Goal: Task Accomplishment & Management: Use online tool/utility

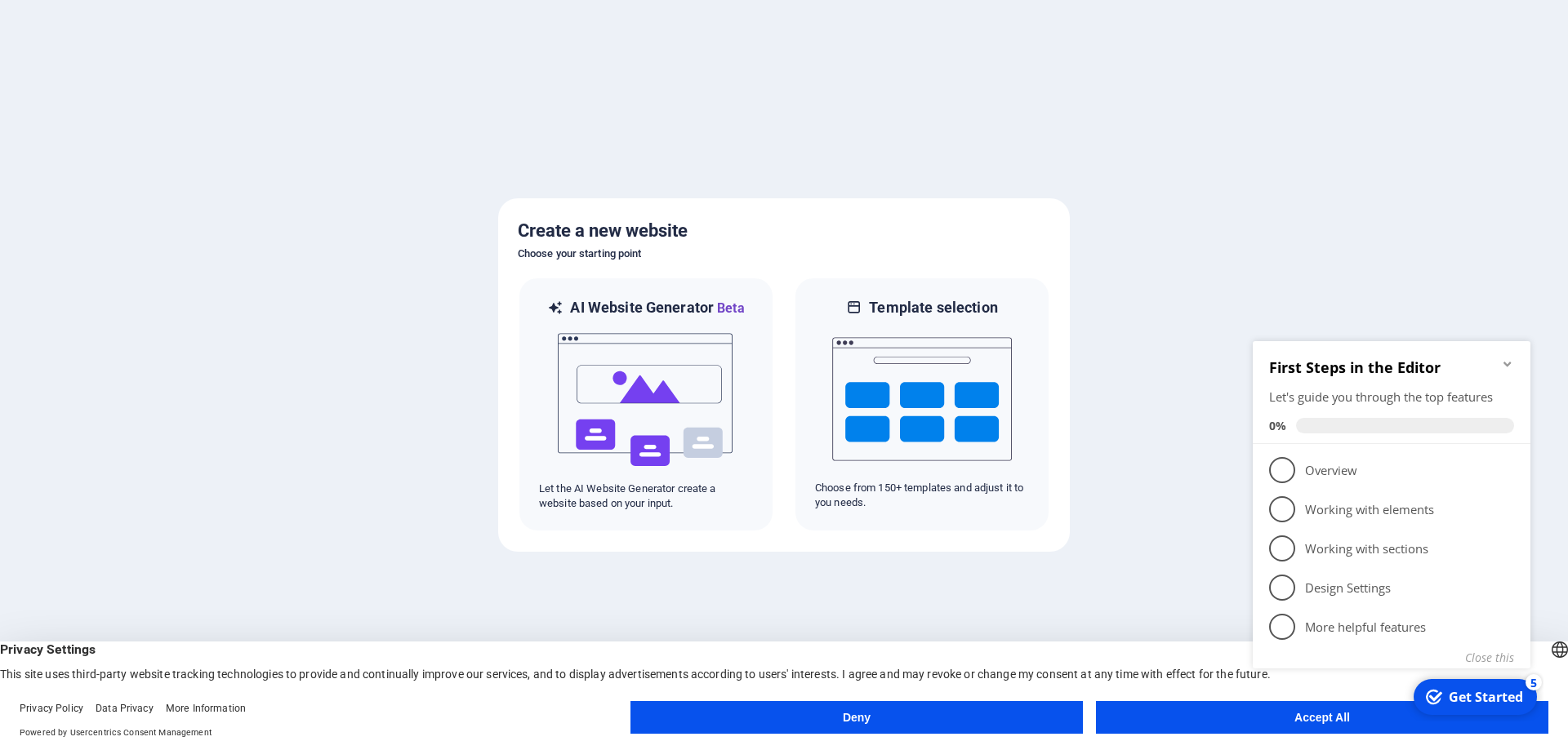
click at [1505, 363] on icon "Minimize checklist" at bounding box center [1507, 364] width 8 height 5
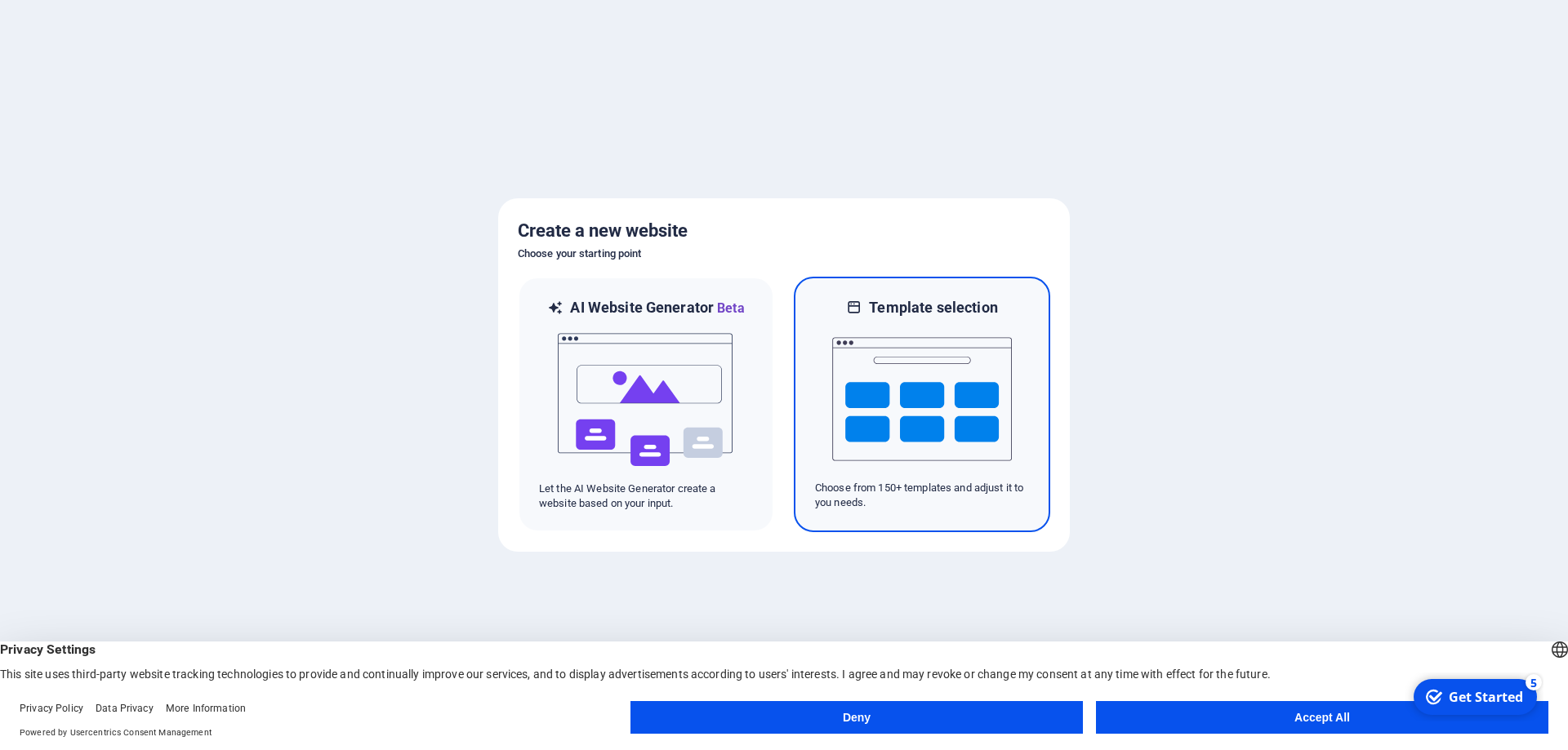
click at [880, 393] on img at bounding box center [921, 399] width 180 height 163
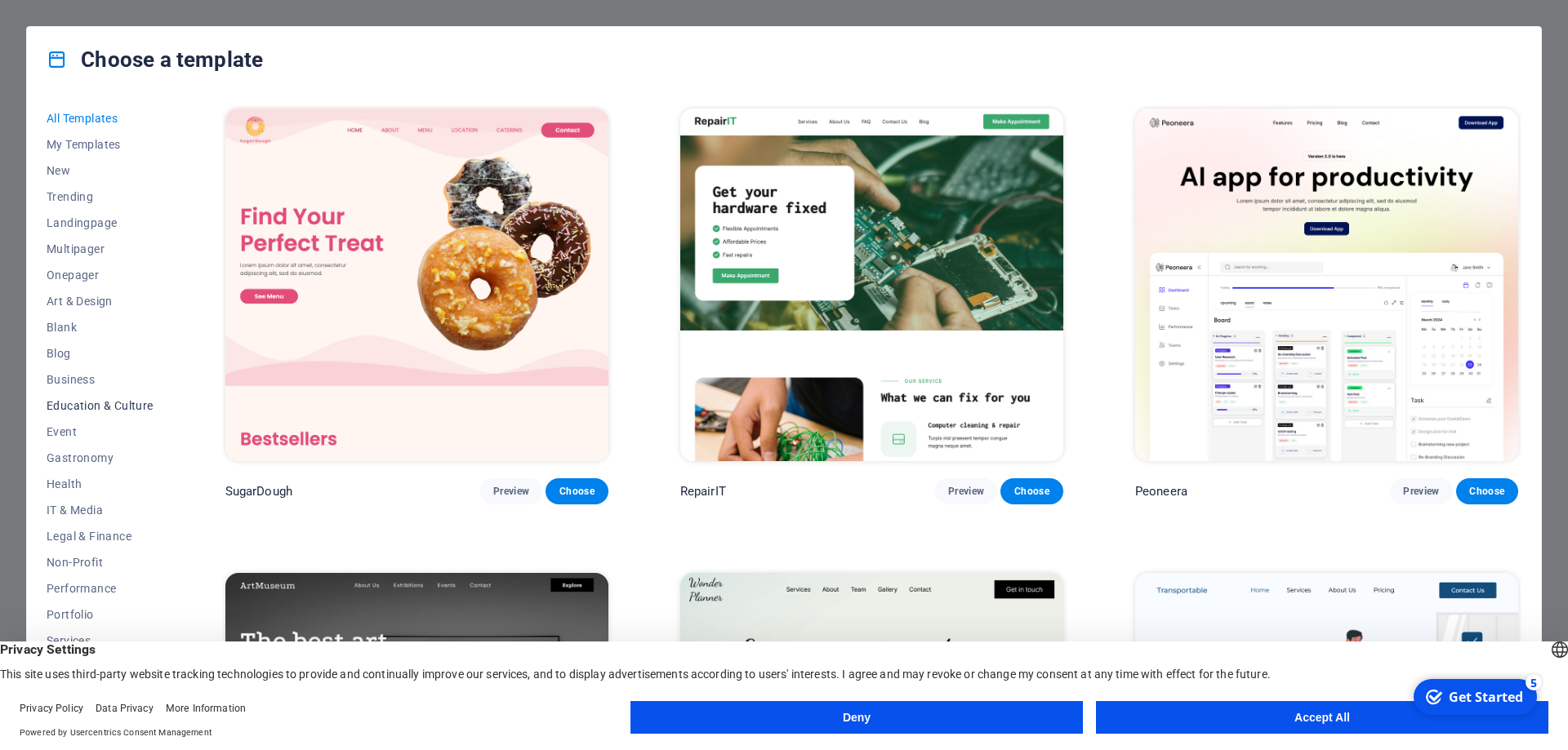
click at [71, 408] on span "Education & Culture" at bounding box center [99, 406] width 107 height 13
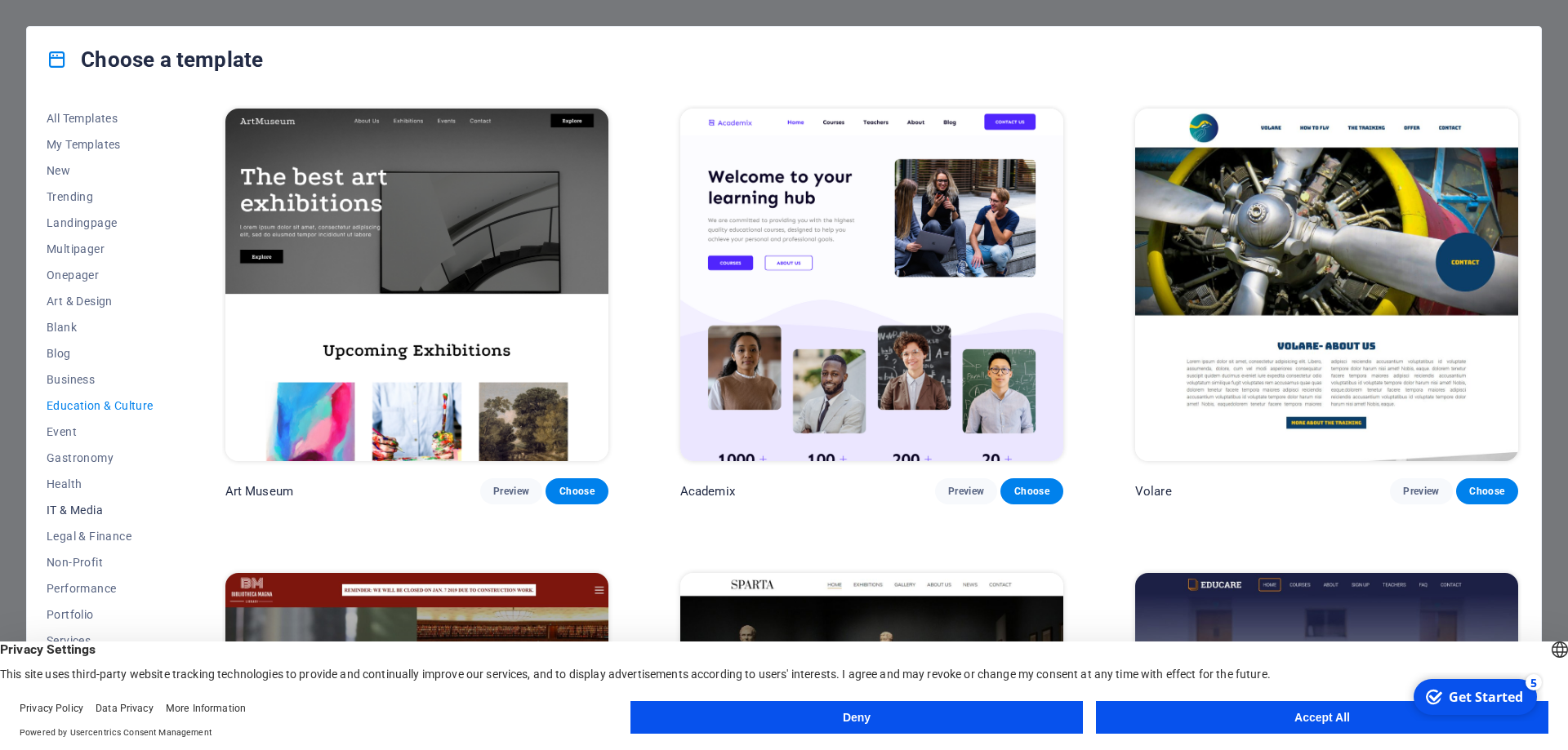
click at [101, 512] on span "IT & Media" at bounding box center [99, 511] width 107 height 13
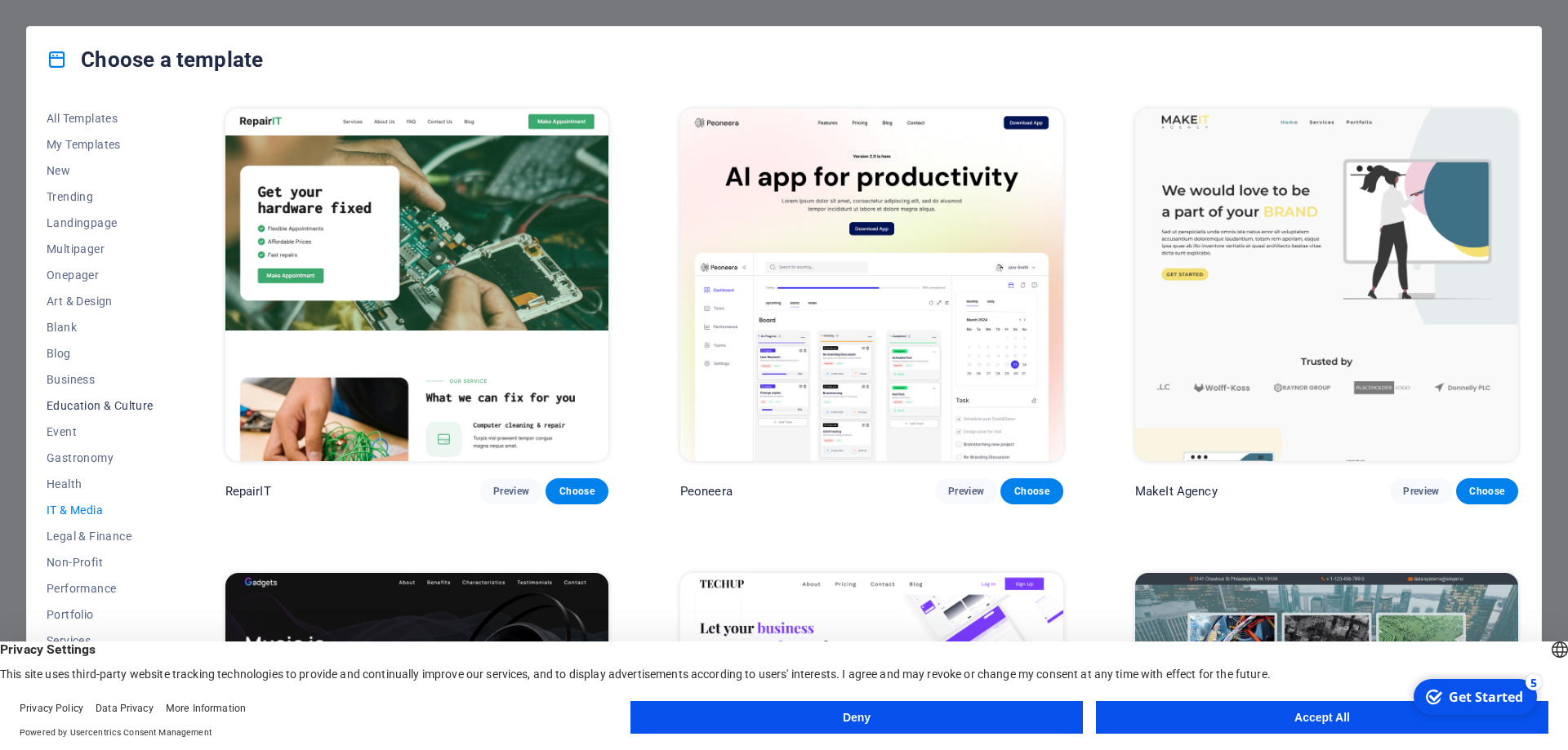
click at [96, 406] on span "Education & Culture" at bounding box center [99, 406] width 107 height 13
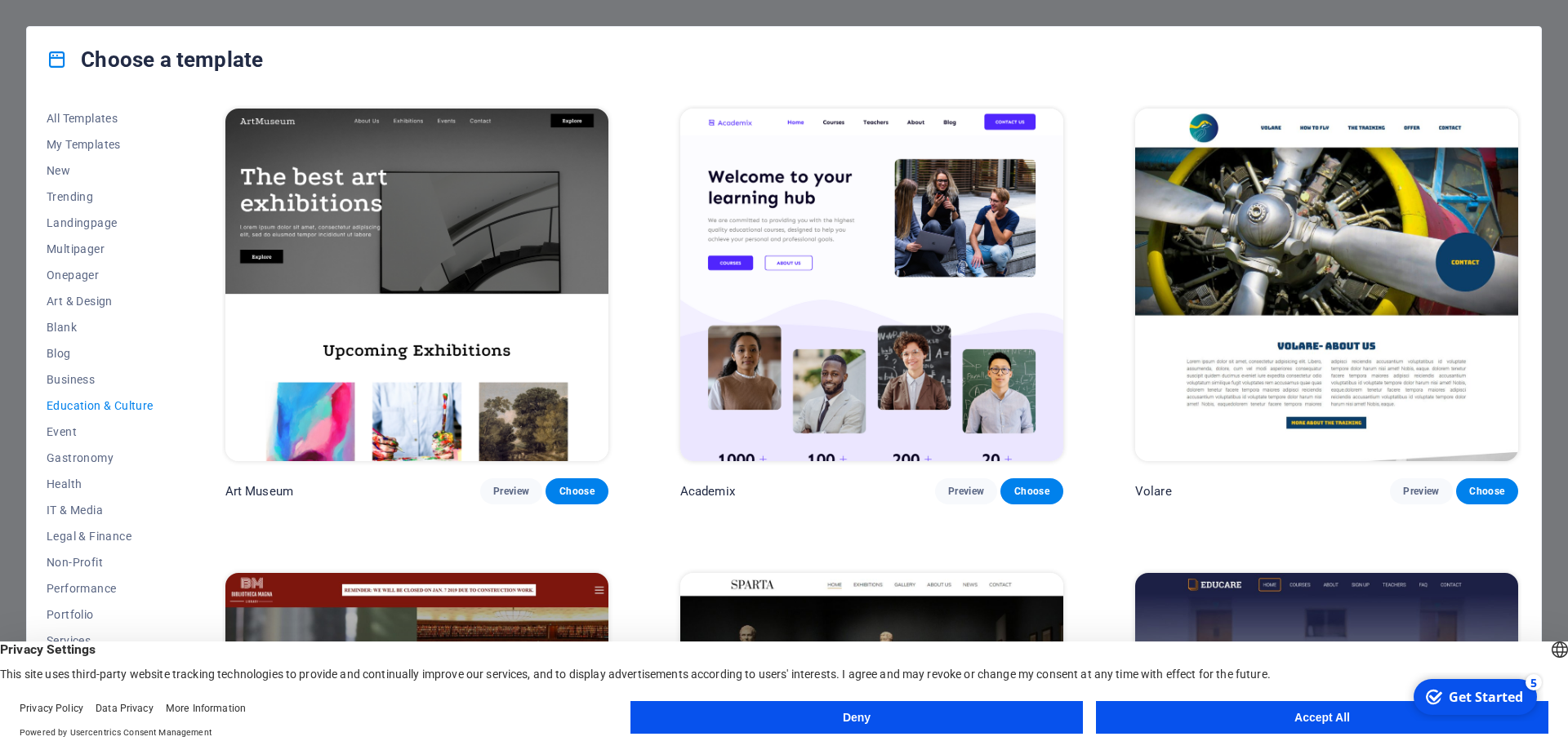
click at [91, 406] on span "Education & Culture" at bounding box center [99, 406] width 107 height 13
click at [1195, 708] on button "Accept All" at bounding box center [1322, 717] width 453 height 33
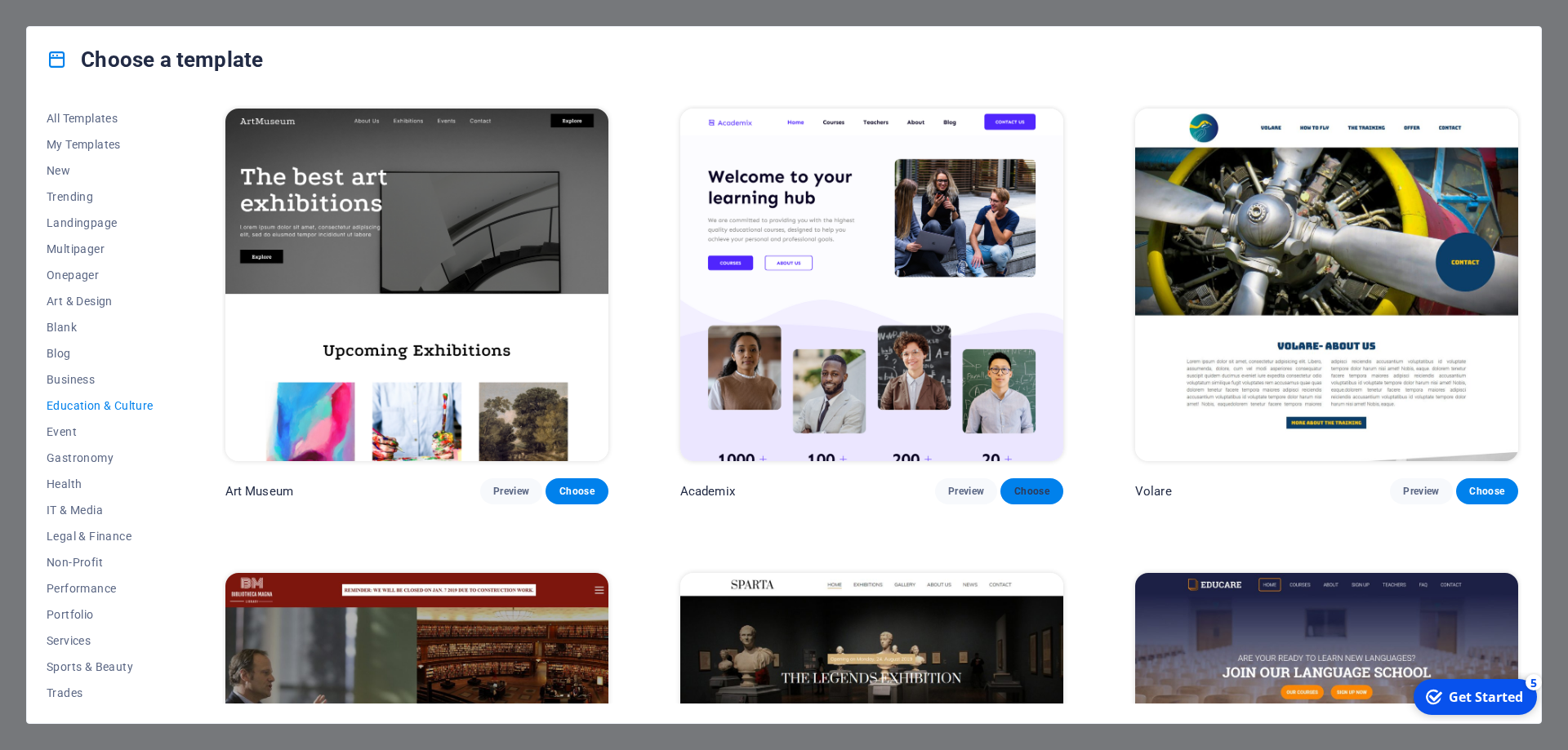
click at [1030, 489] on span "Choose" at bounding box center [1031, 491] width 36 height 13
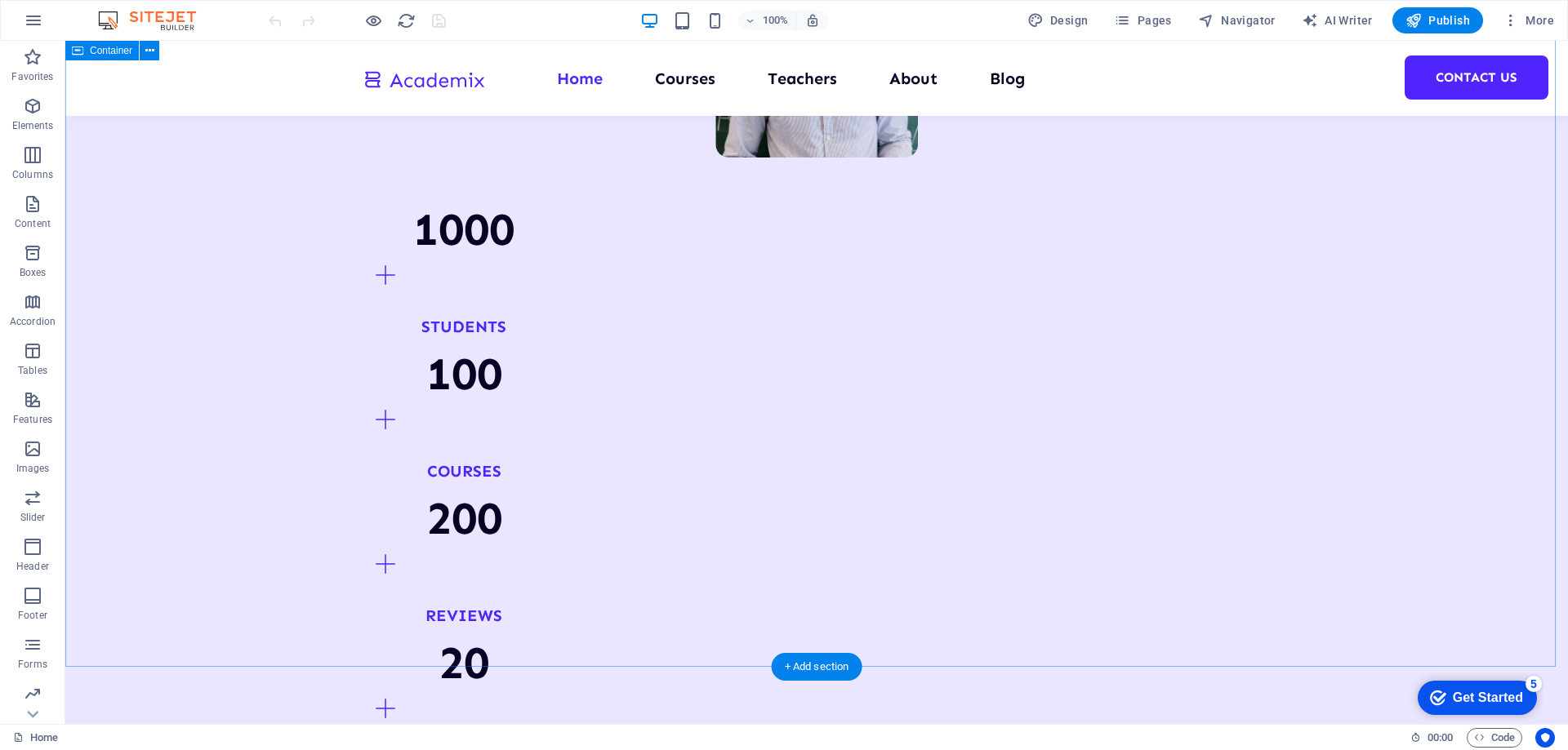
scroll to position [1596, 0]
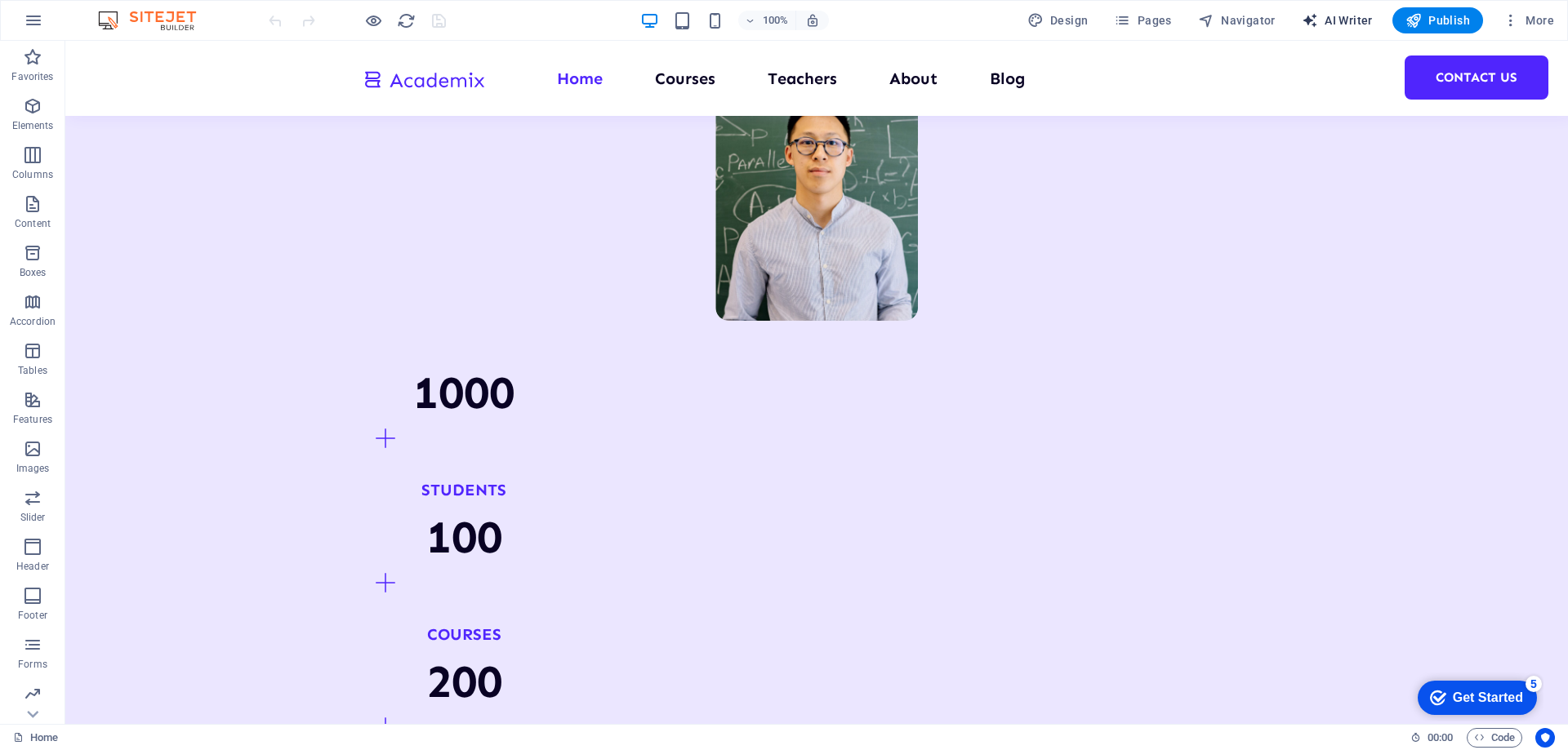
select select "English"
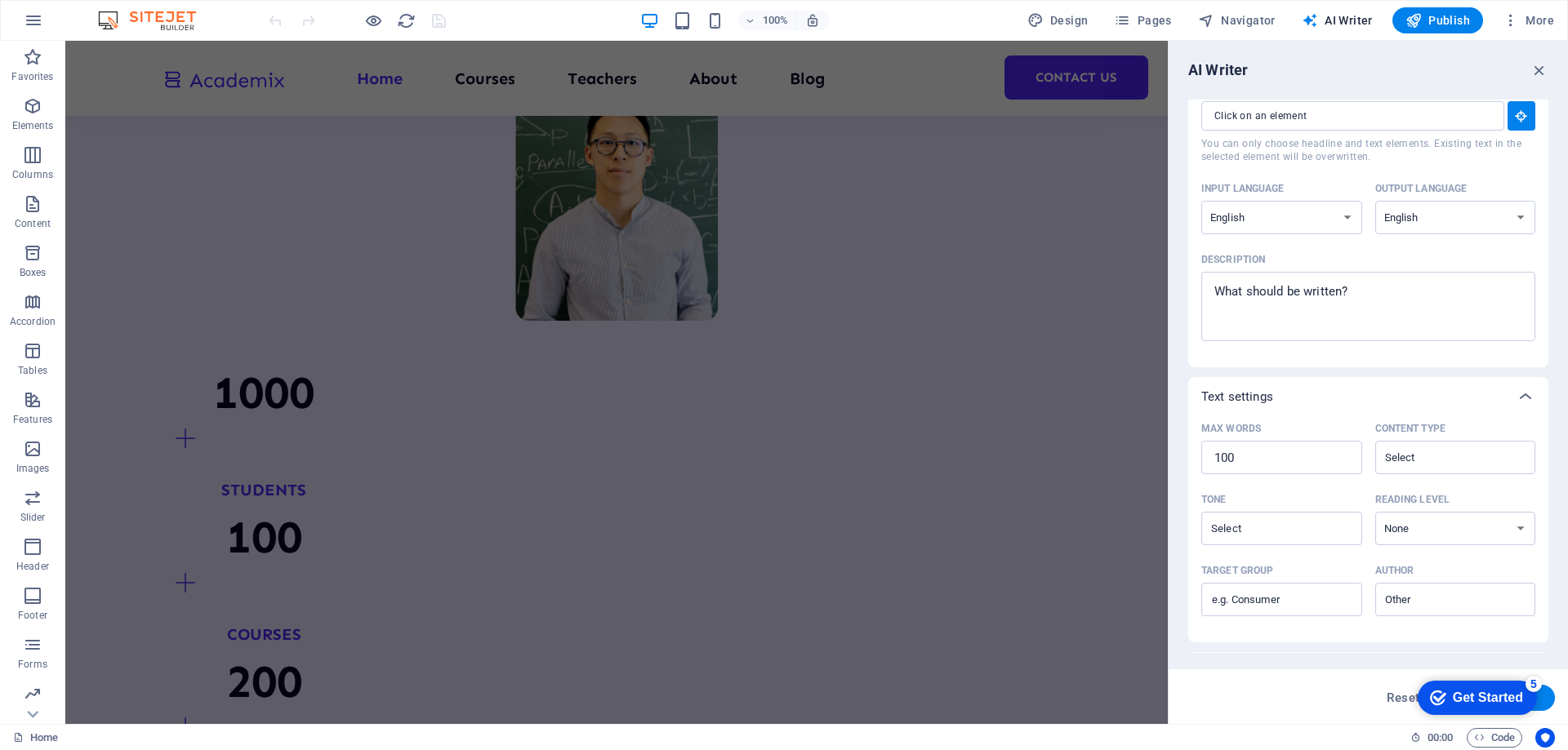
scroll to position [0, 0]
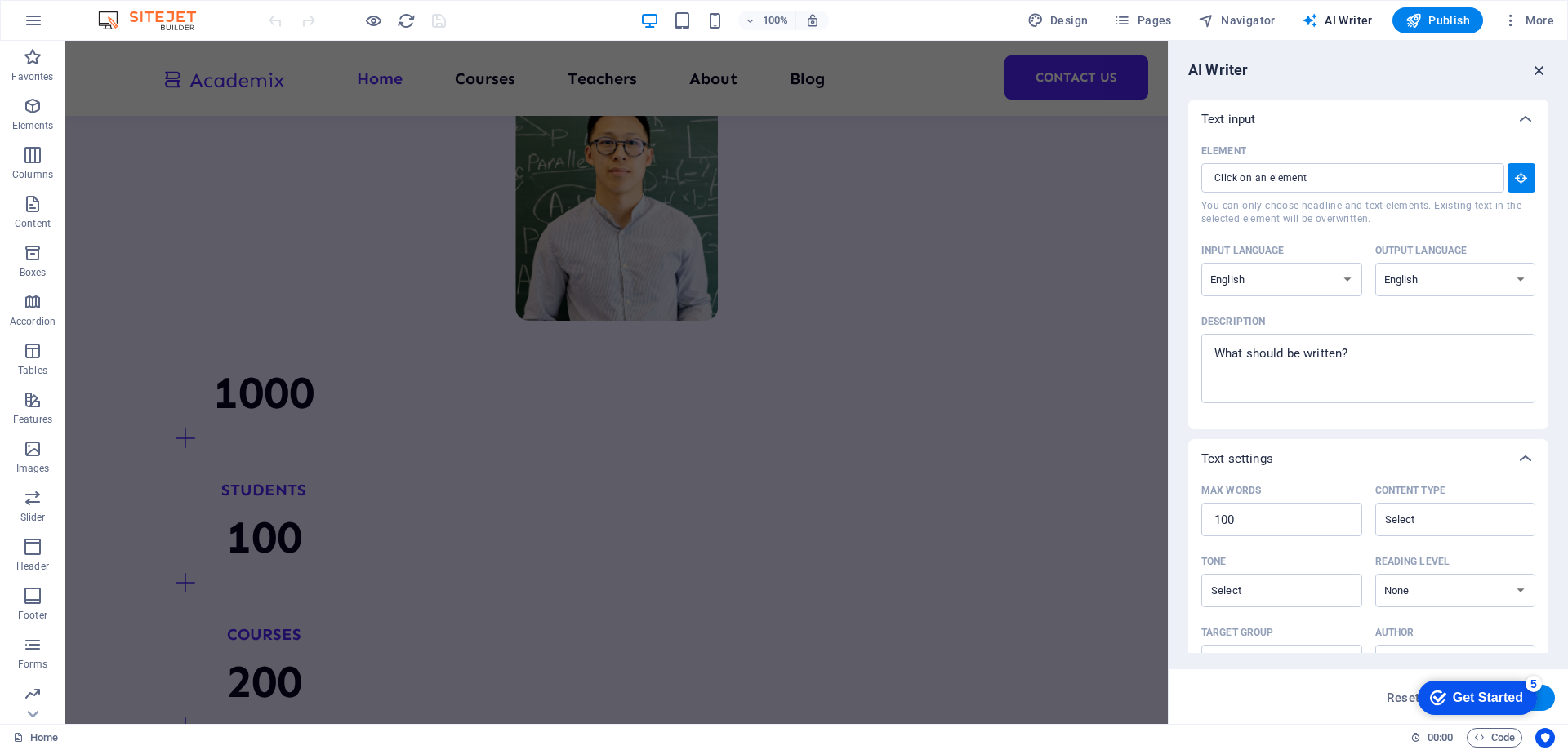
click at [1533, 74] on icon "button" at bounding box center [1539, 70] width 18 height 18
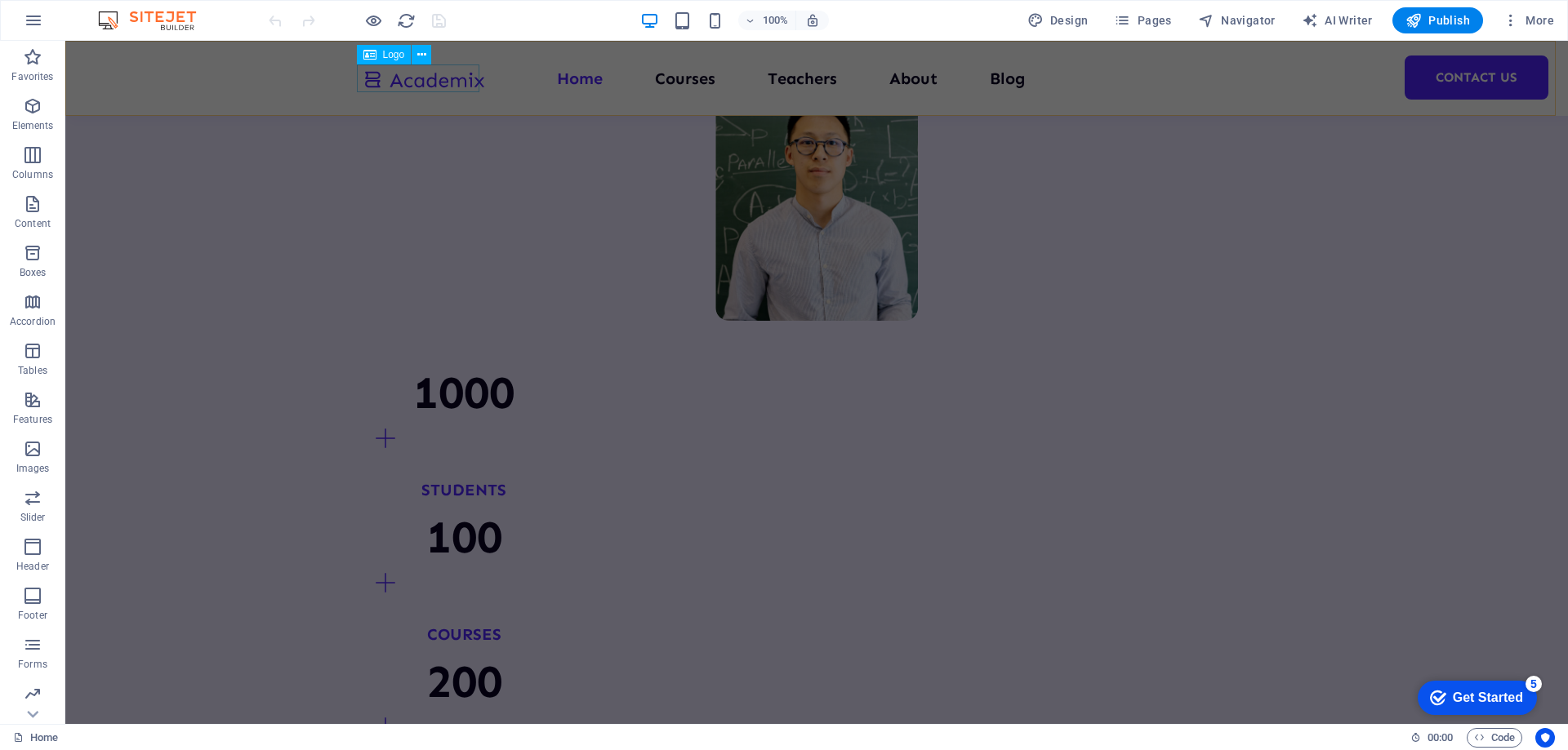
click at [368, 56] on icon at bounding box center [370, 54] width 13 height 19
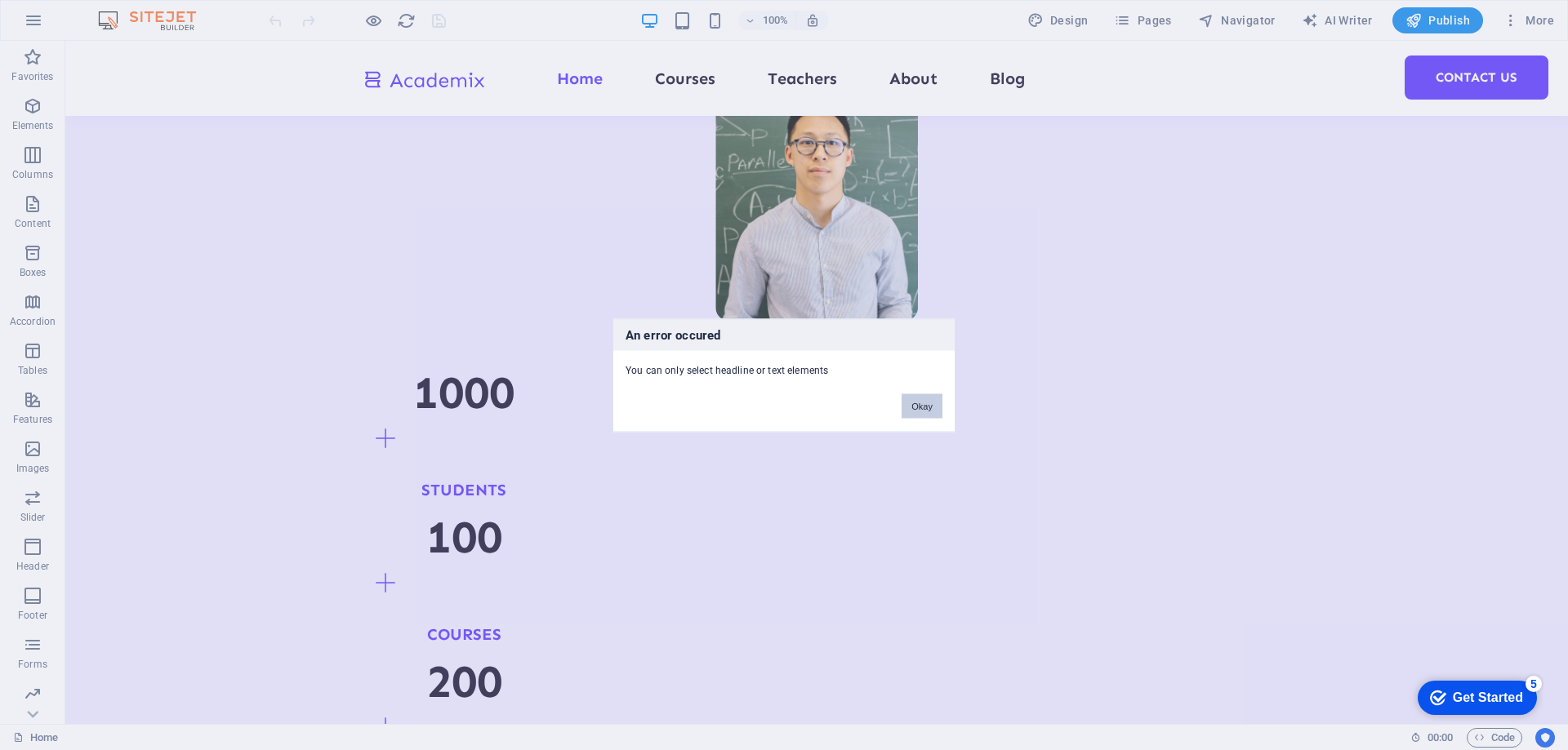
click at [915, 407] on button "Okay" at bounding box center [922, 405] width 40 height 24
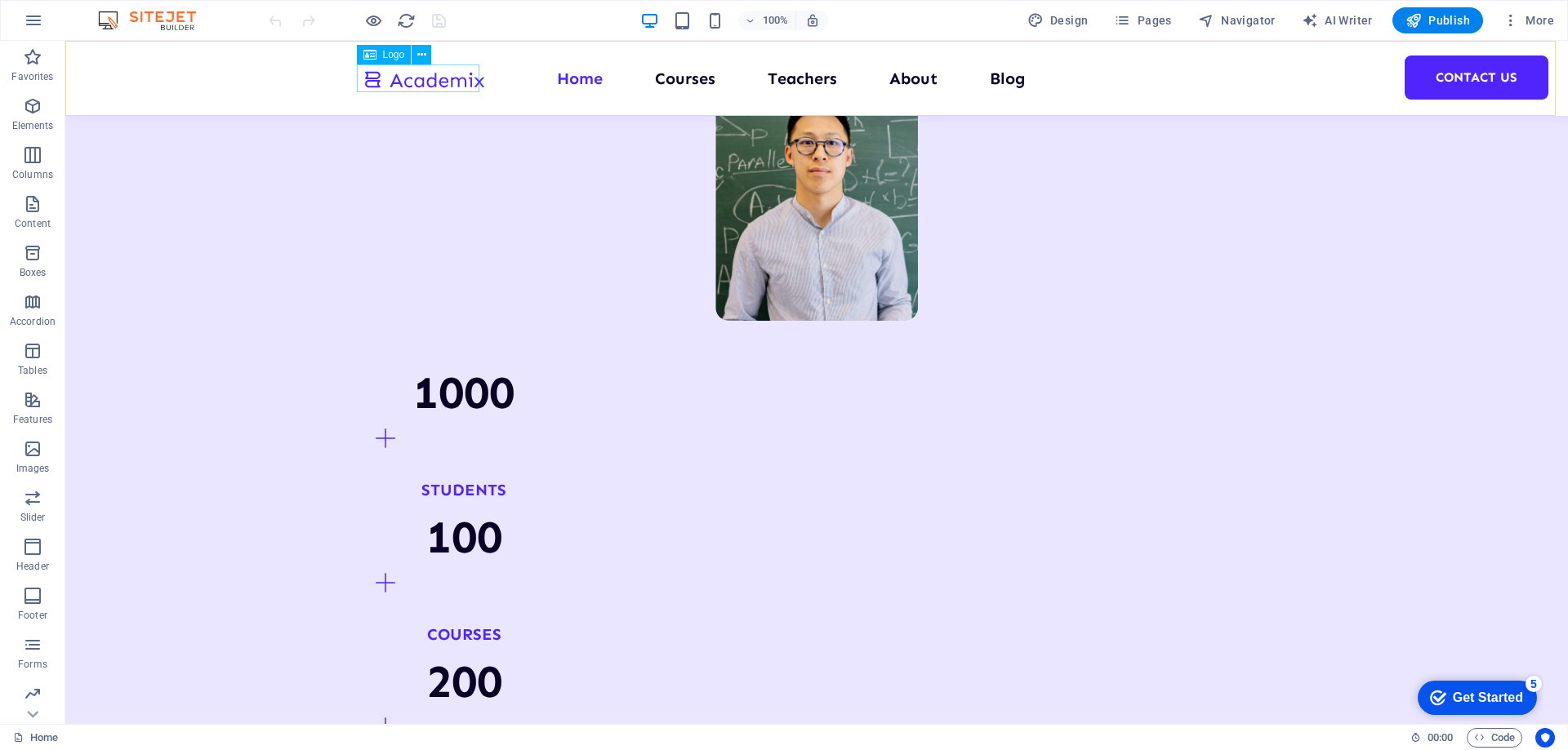
click at [389, 56] on span "Logo" at bounding box center [394, 55] width 22 height 10
click at [427, 57] on button at bounding box center [421, 54] width 19 height 19
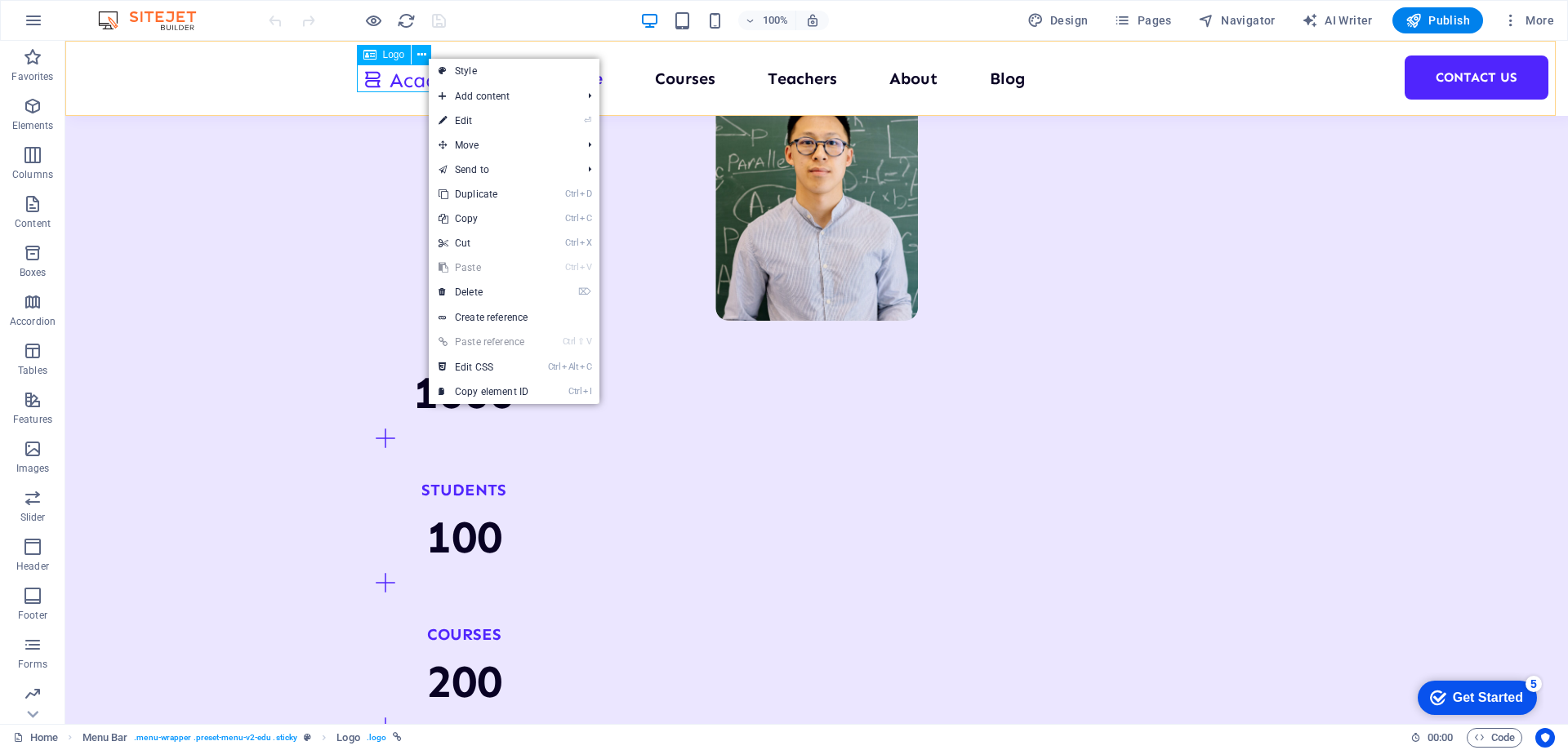
click at [363, 78] on div at bounding box center [423, 79] width 122 height 27
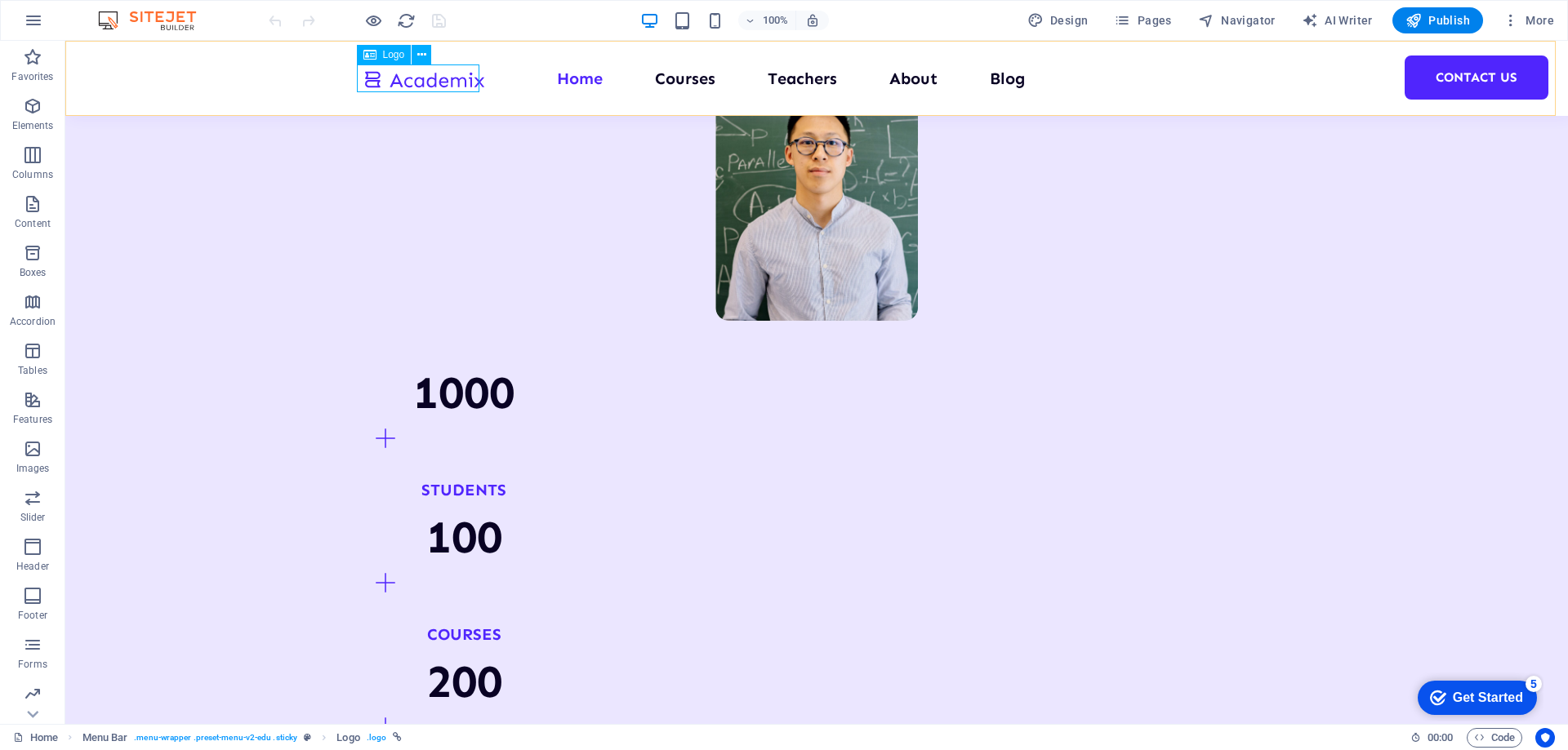
click at [377, 51] on div "Logo" at bounding box center [384, 54] width 55 height 19
select select "px"
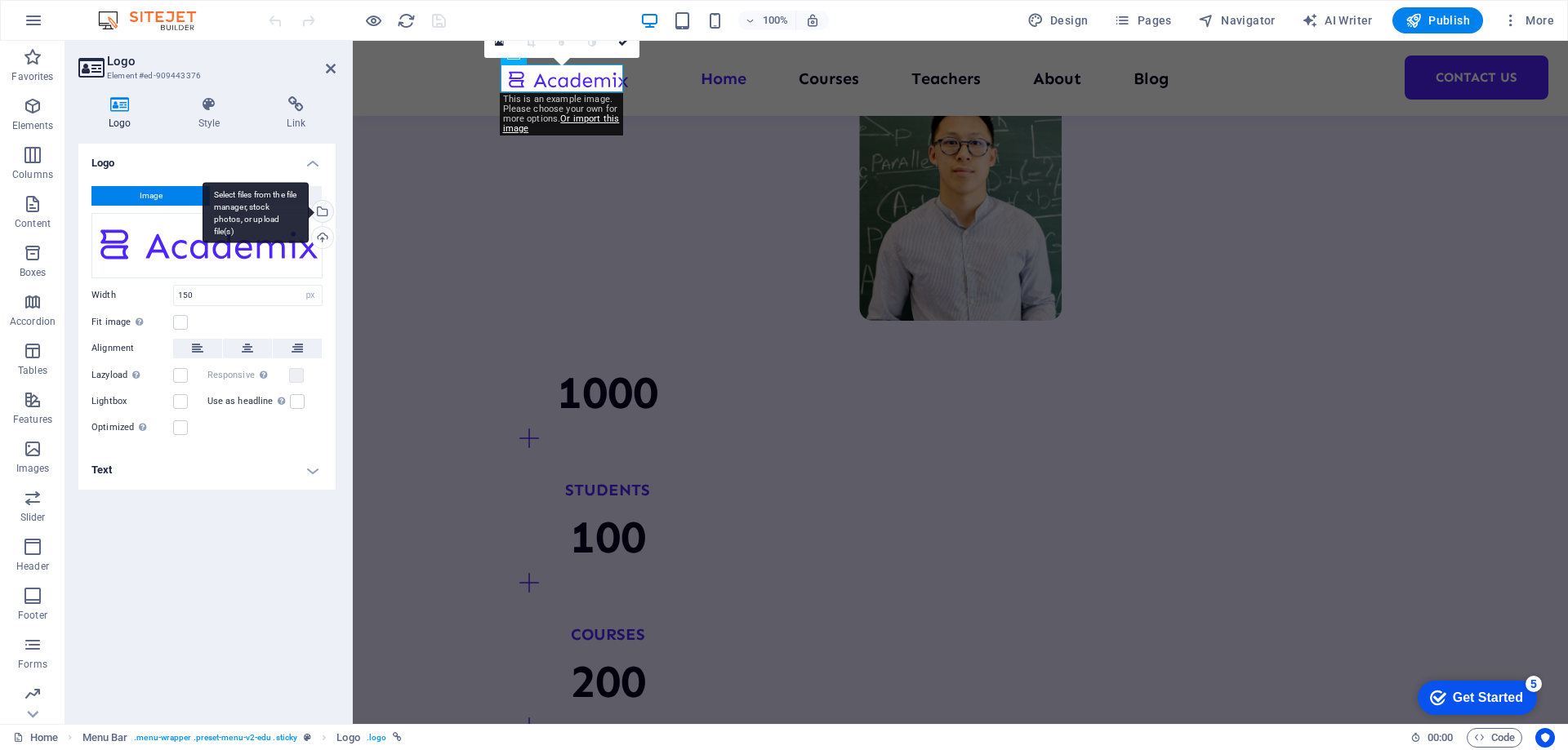
click at [322, 214] on div "Select files from the file manager, stock photos, or upload file(s)" at bounding box center [320, 212] width 24 height 24
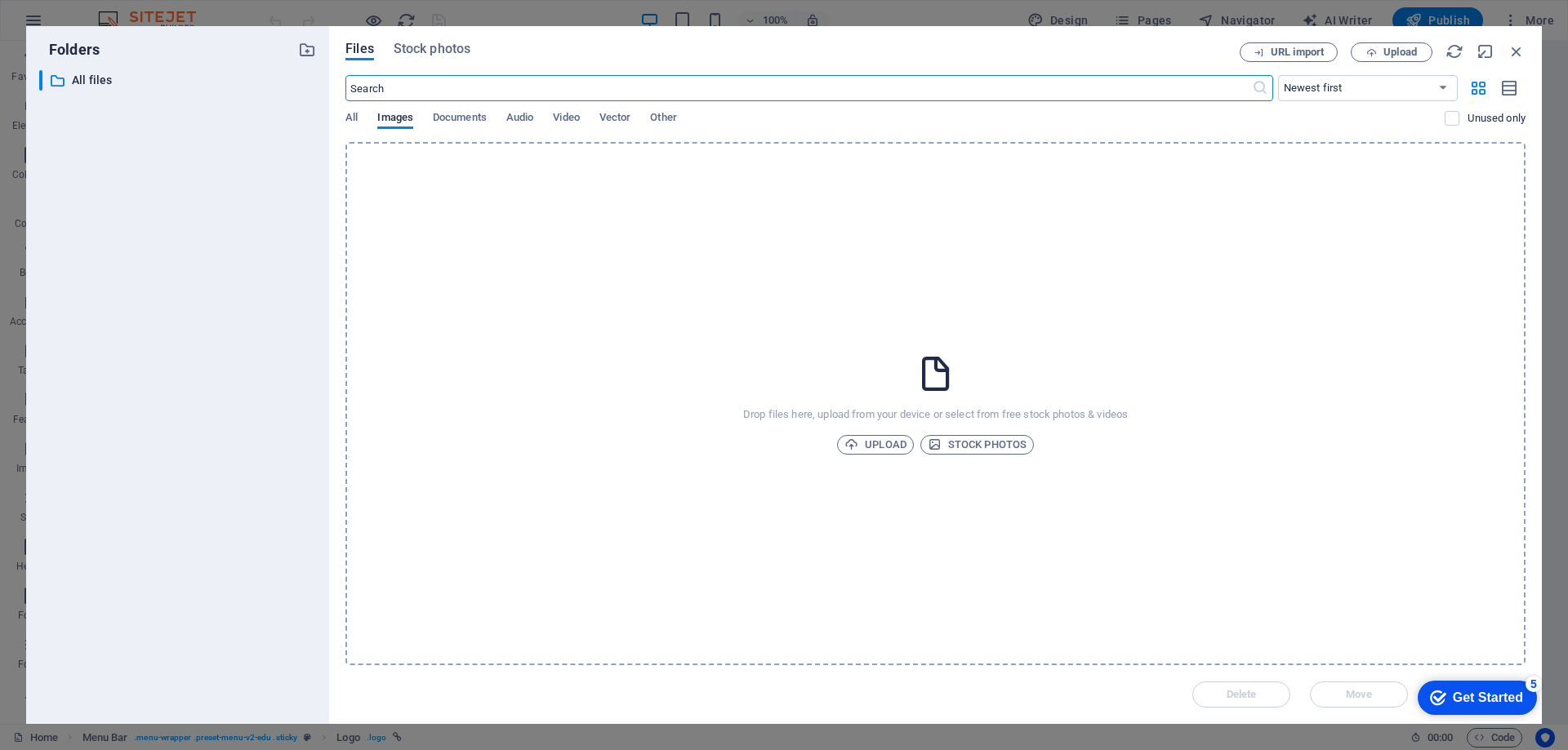
scroll to position [1608, 0]
click at [982, 447] on span "Stock photos" at bounding box center [977, 444] width 99 height 19
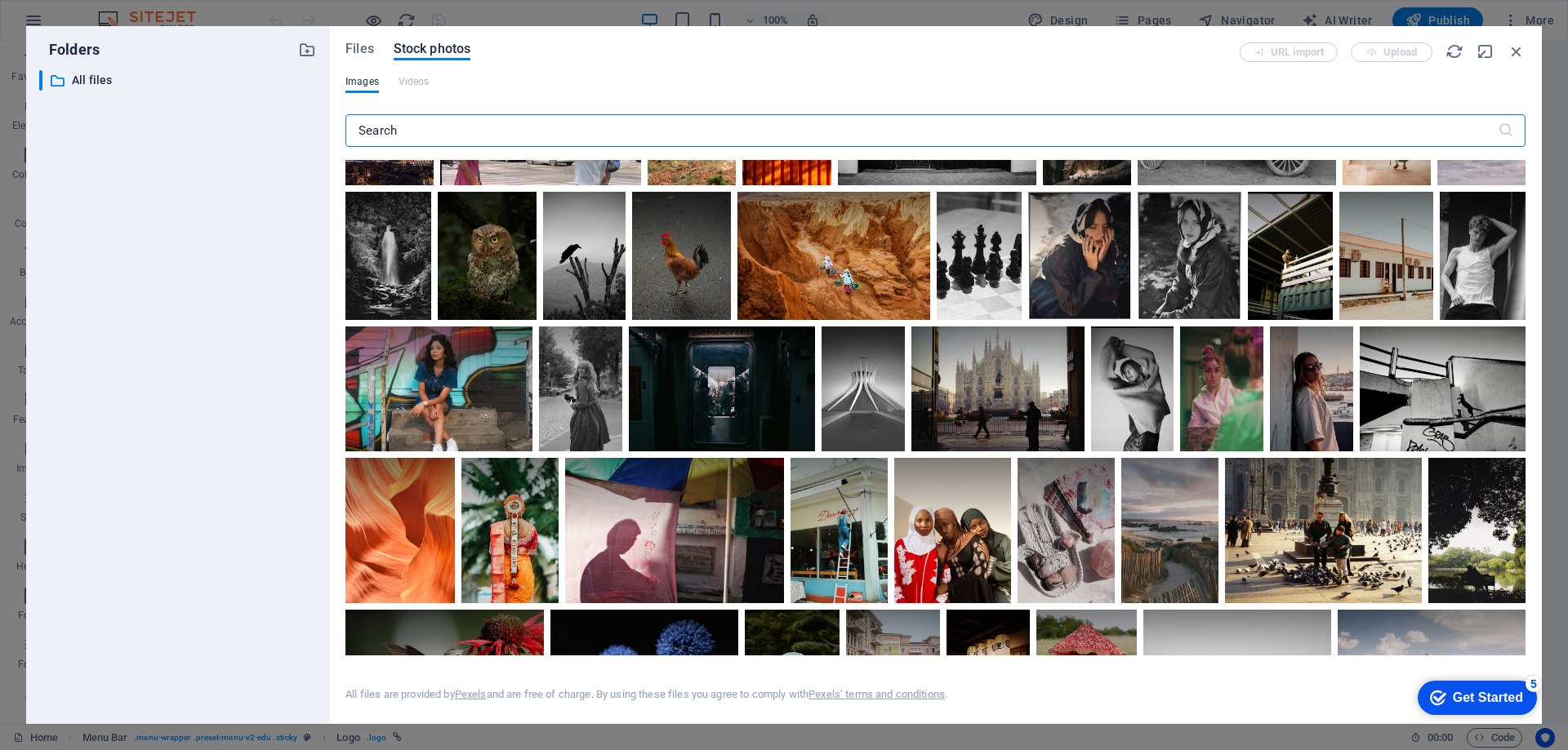
scroll to position [0, 0]
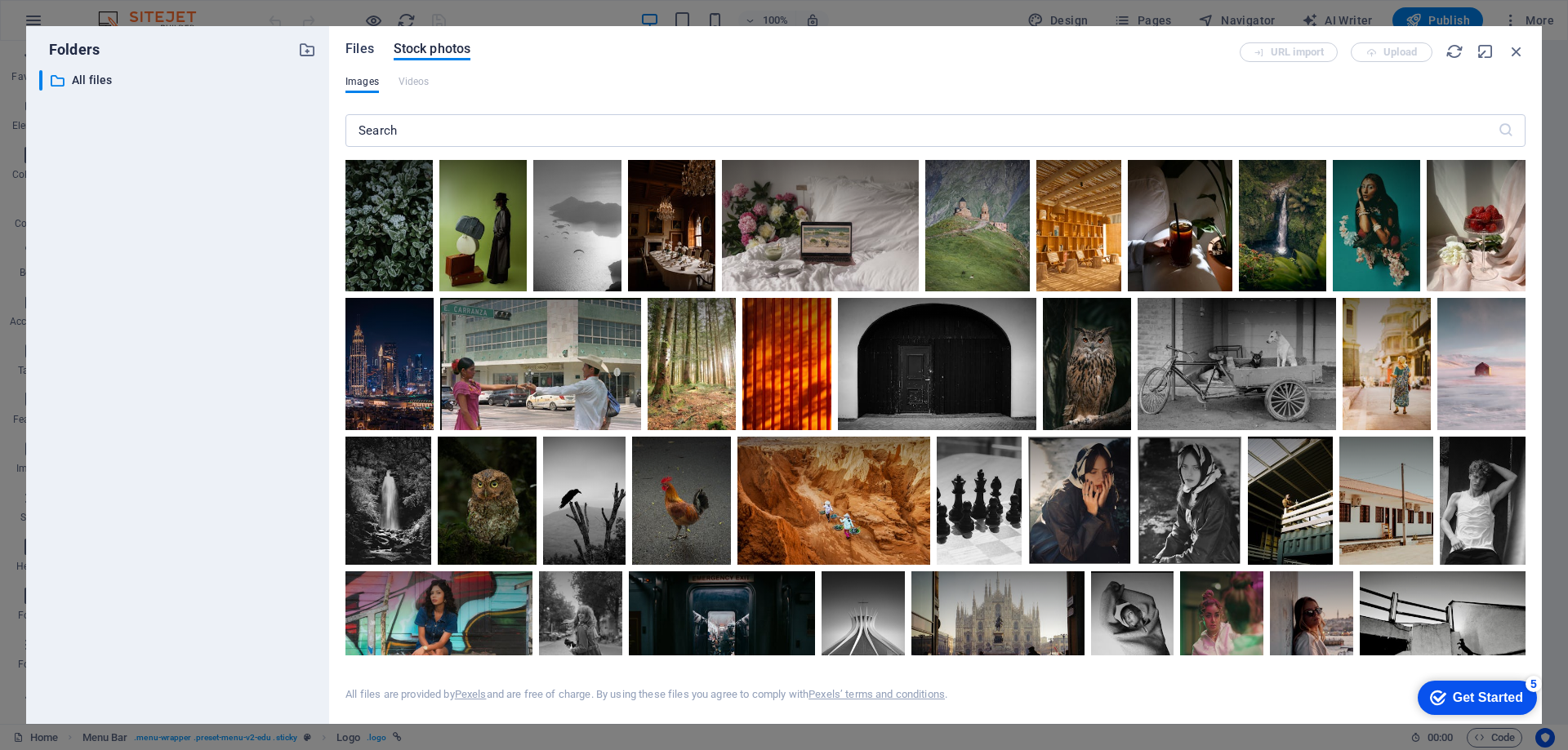
click at [354, 48] on span "Files" at bounding box center [360, 49] width 29 height 19
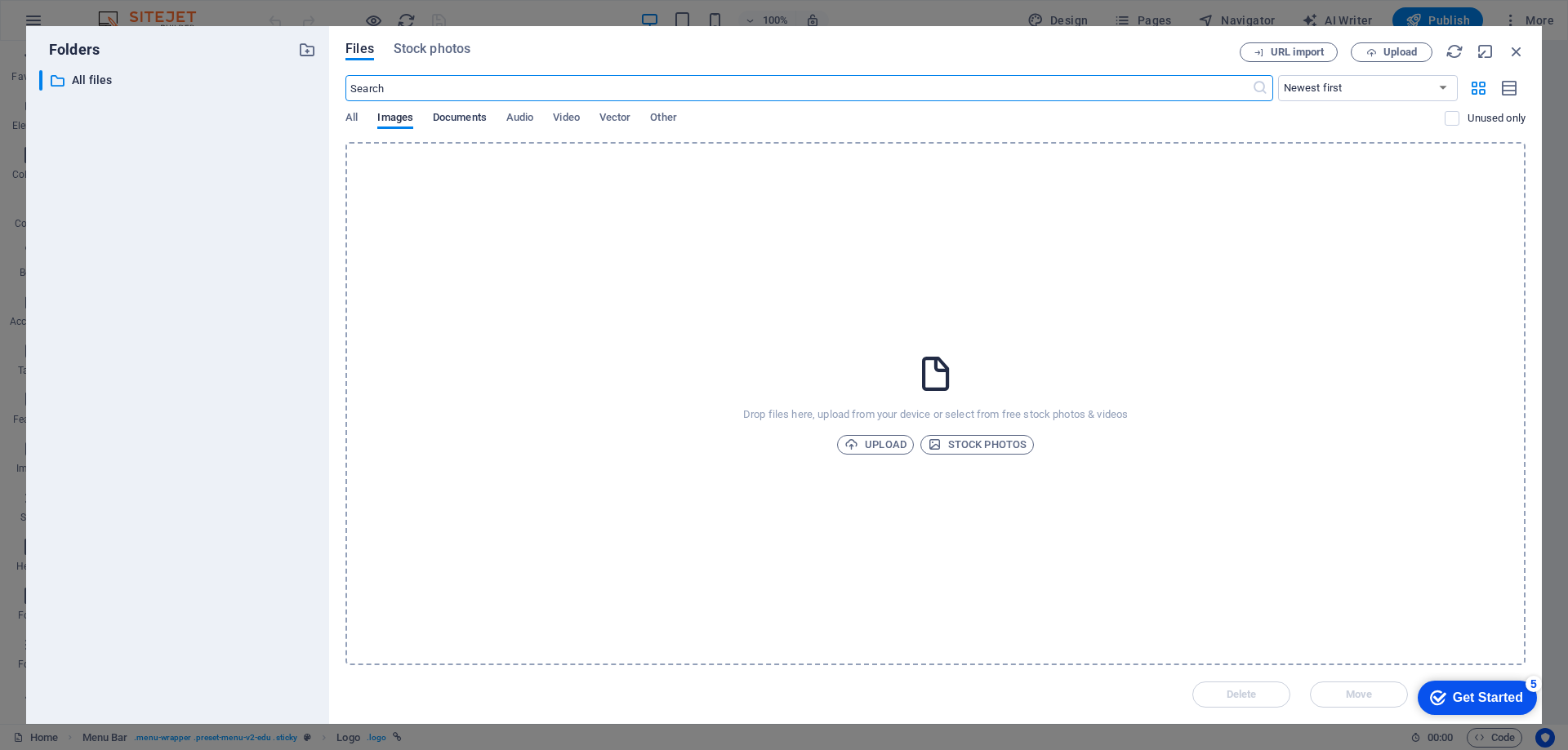
click at [446, 118] on span "Documents" at bounding box center [459, 119] width 54 height 23
click at [566, 117] on span "Video" at bounding box center [566, 119] width 26 height 23
click at [518, 116] on span "Audio" at bounding box center [520, 119] width 27 height 23
click at [357, 112] on span "All" at bounding box center [352, 119] width 13 height 23
click at [1512, 56] on icon "button" at bounding box center [1516, 51] width 18 height 18
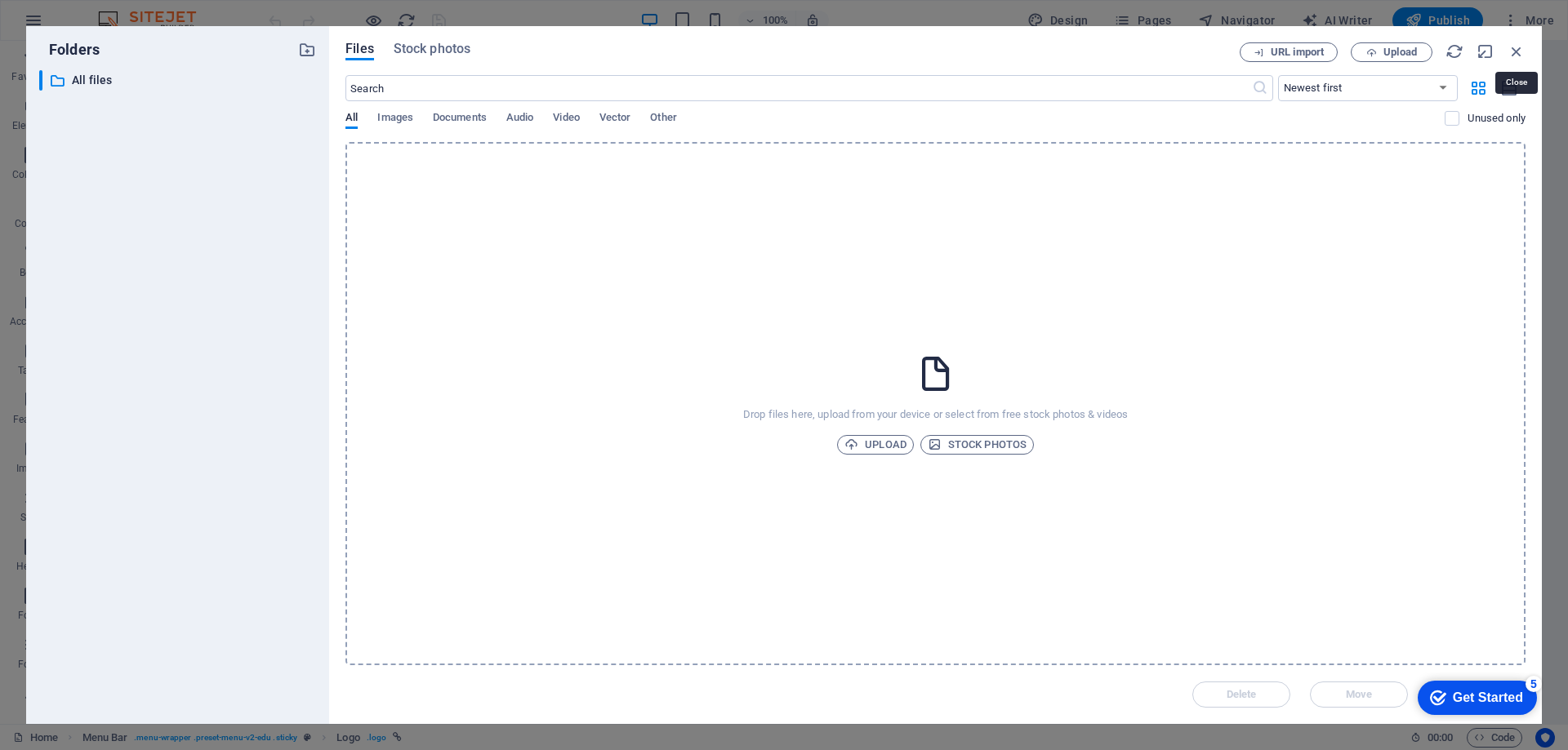
scroll to position [1596, 0]
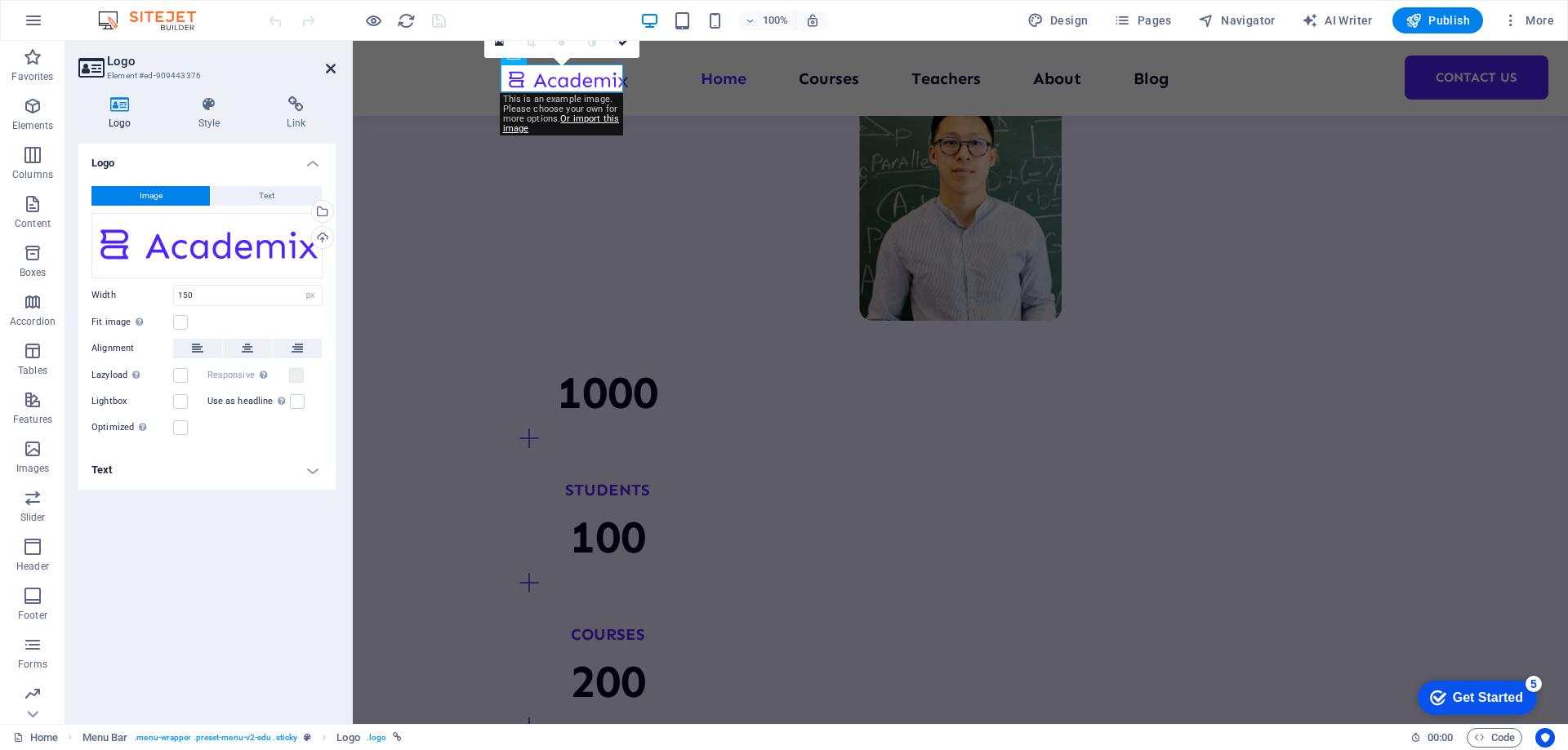
click at [333, 62] on icon at bounding box center [331, 69] width 10 height 13
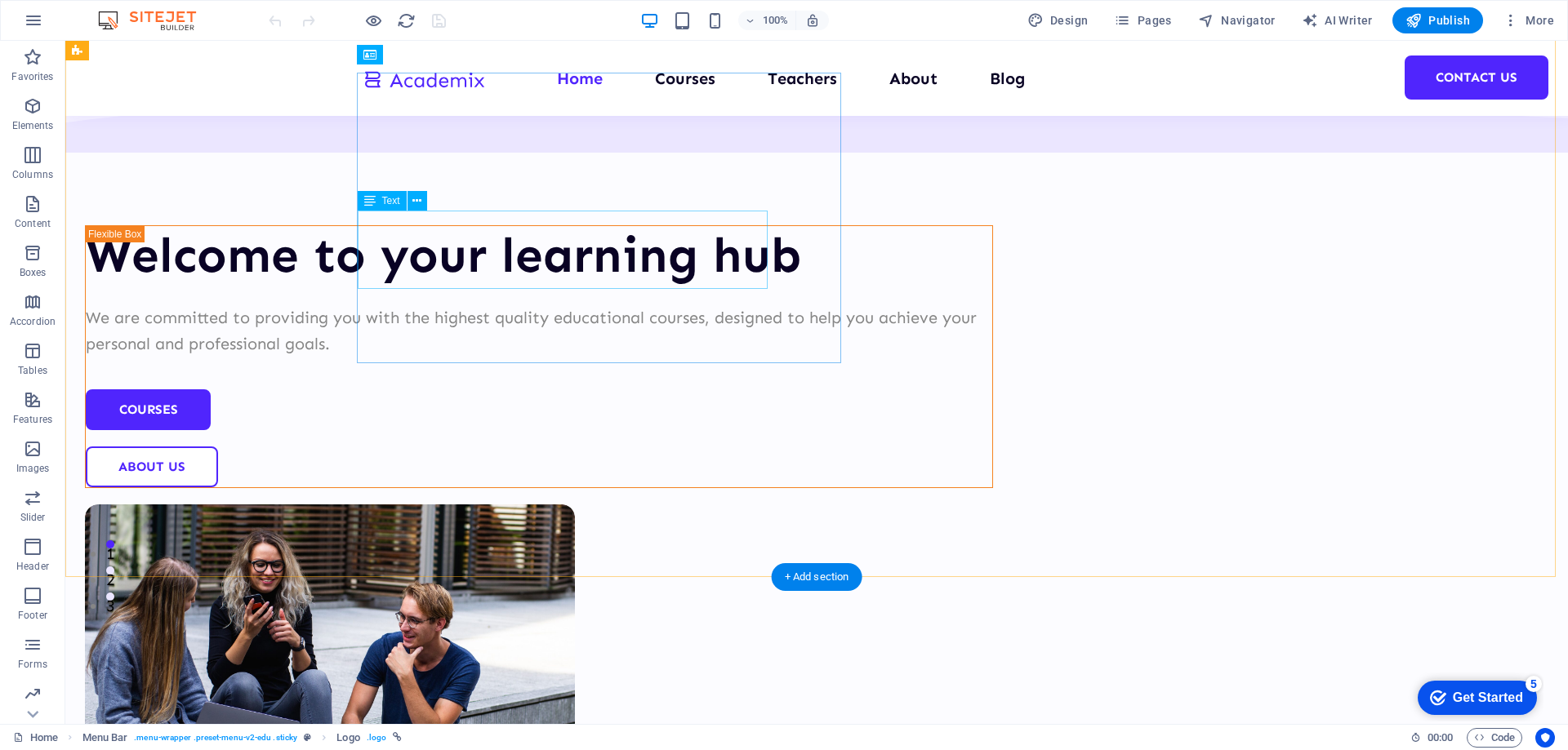
scroll to position [0, 0]
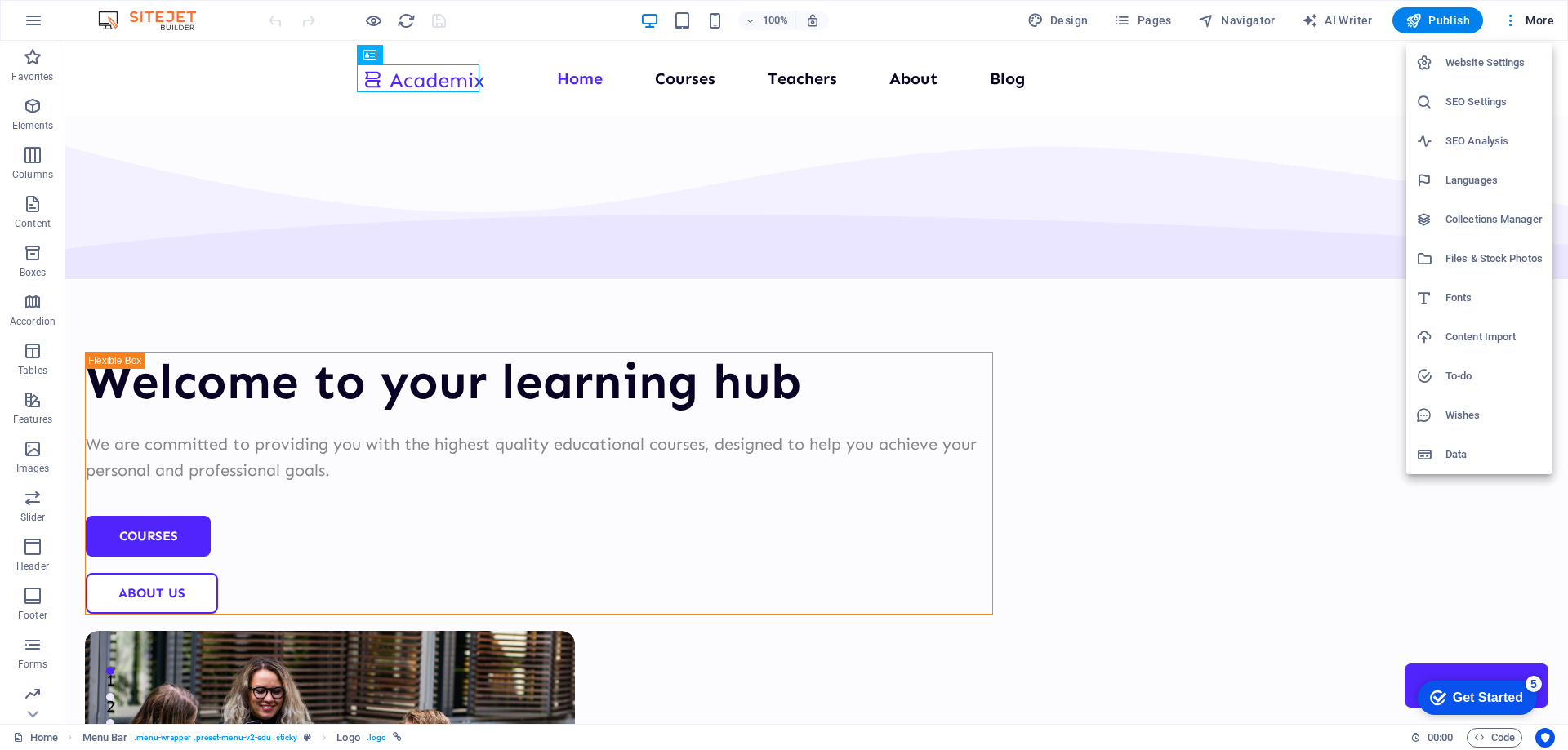
click at [1331, 156] on div at bounding box center [784, 375] width 1568 height 750
